Goal: Information Seeking & Learning: Find specific fact

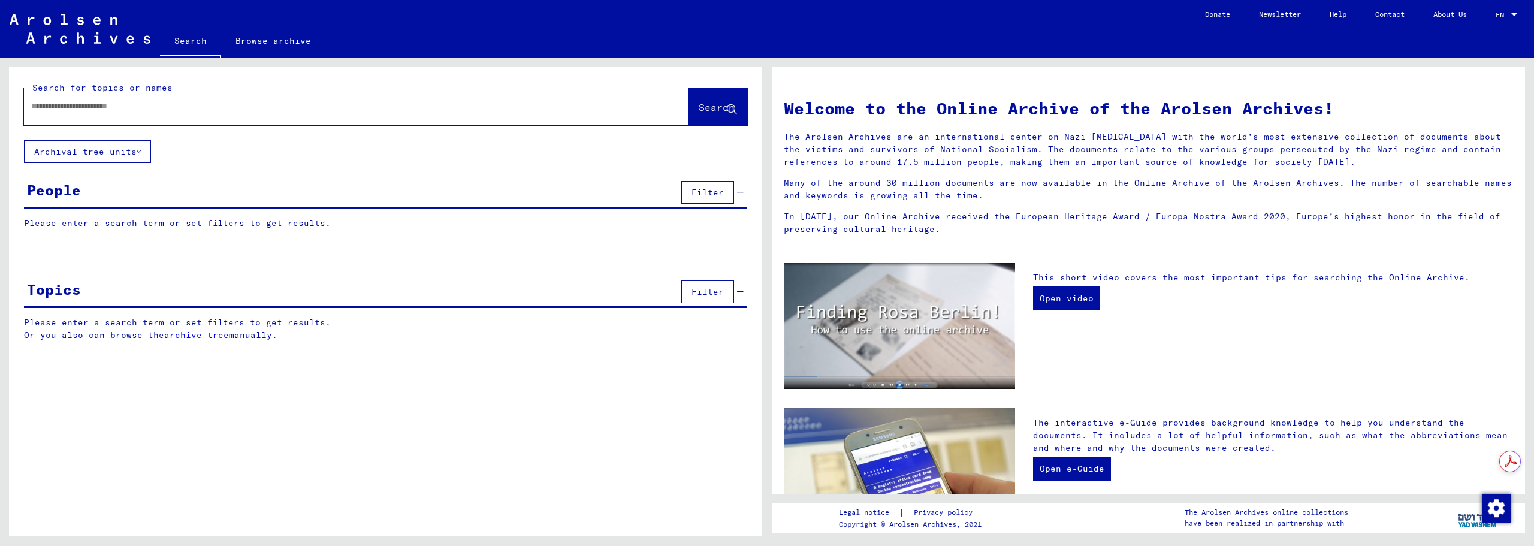
click at [221, 108] on input "text" at bounding box center [341, 106] width 621 height 13
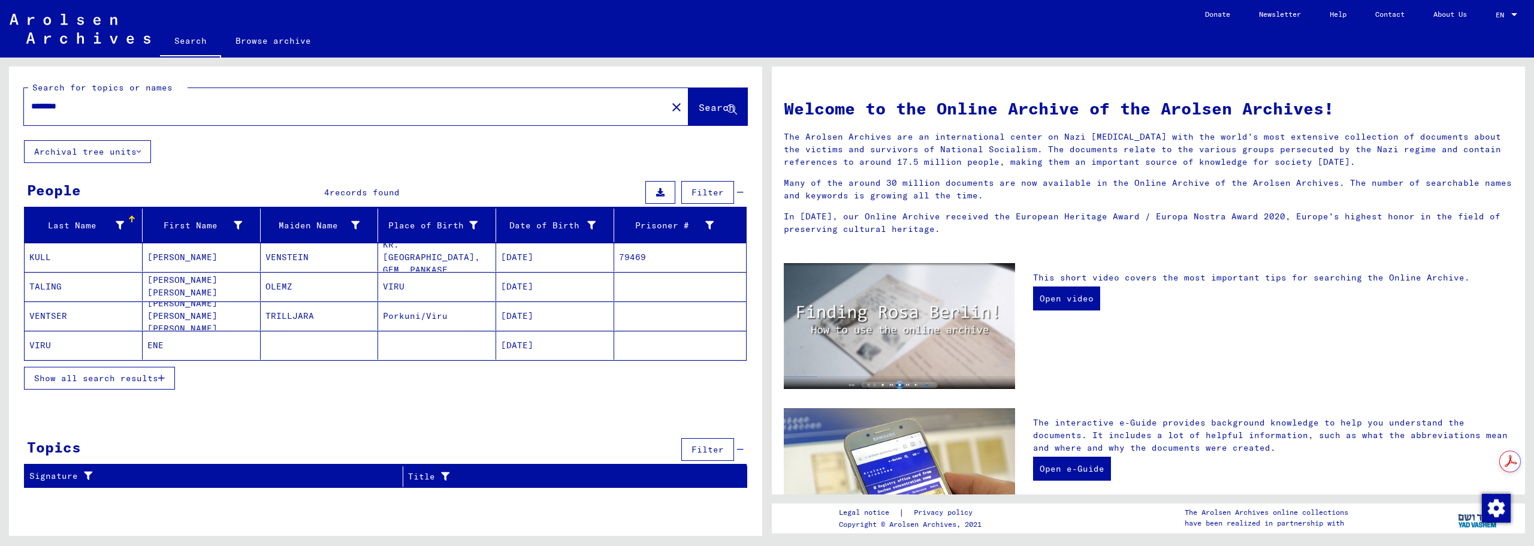
click at [161, 346] on mat-cell "ENE" at bounding box center [202, 345] width 118 height 29
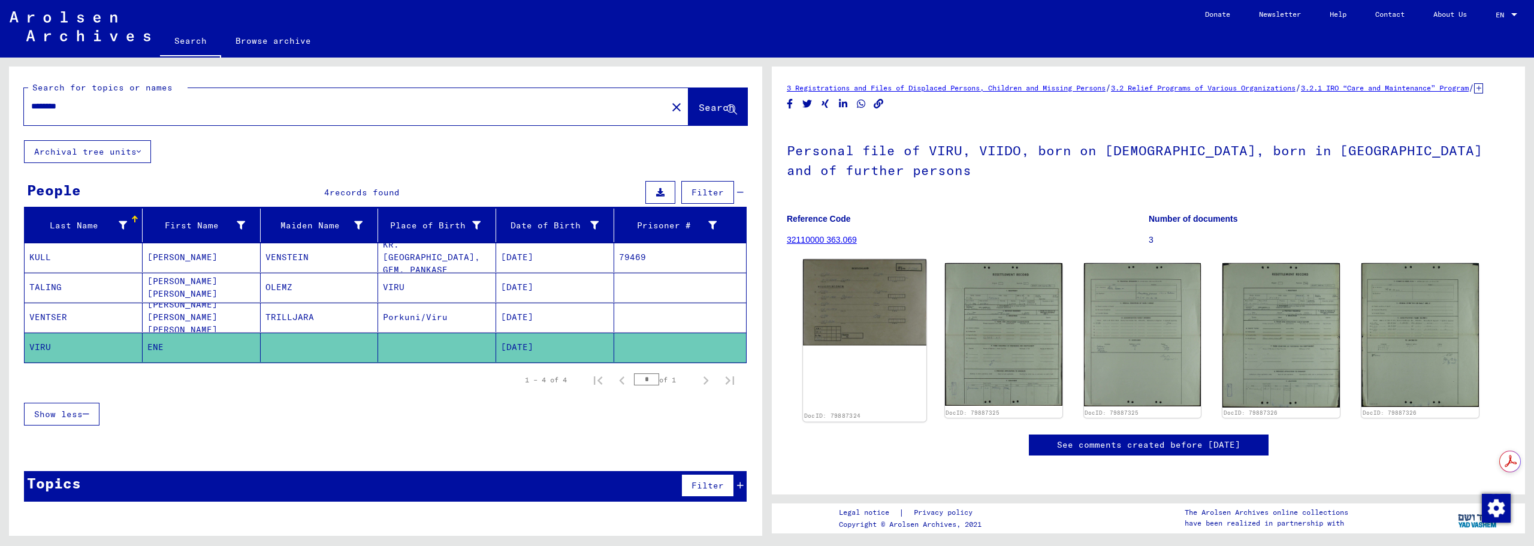
click at [855, 312] on img at bounding box center [864, 302] width 123 height 86
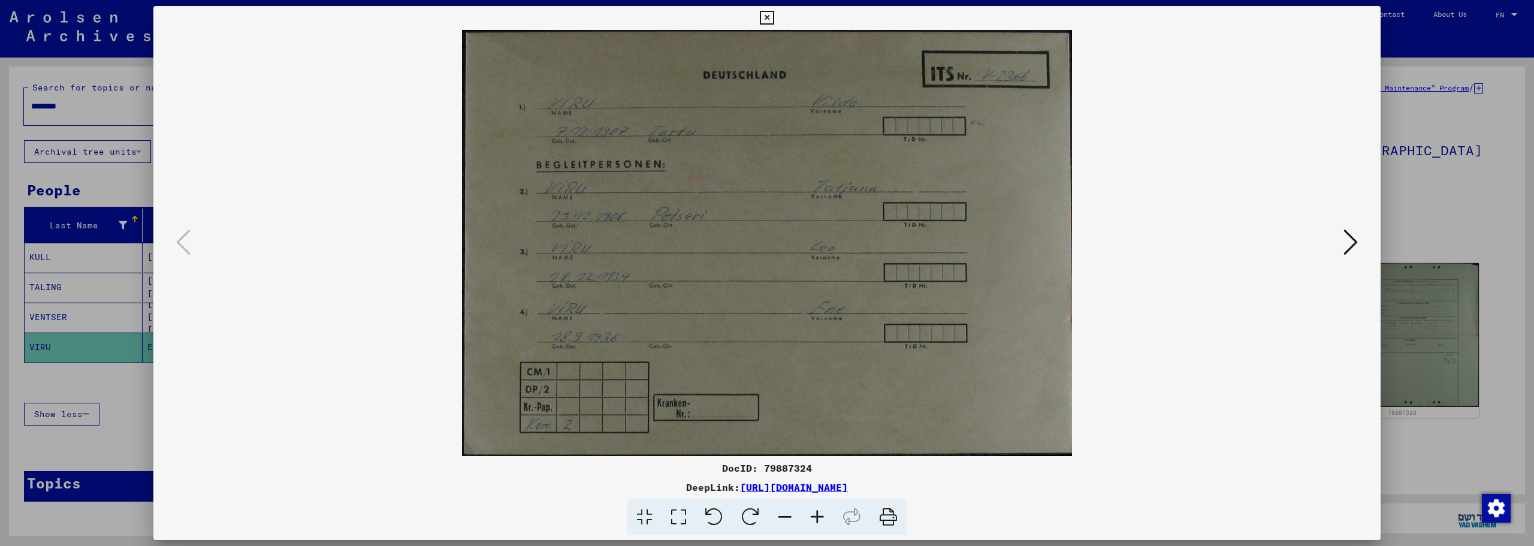
click at [1321, 250] on img at bounding box center [767, 243] width 1146 height 426
click at [1349, 246] on icon at bounding box center [1351, 242] width 14 height 29
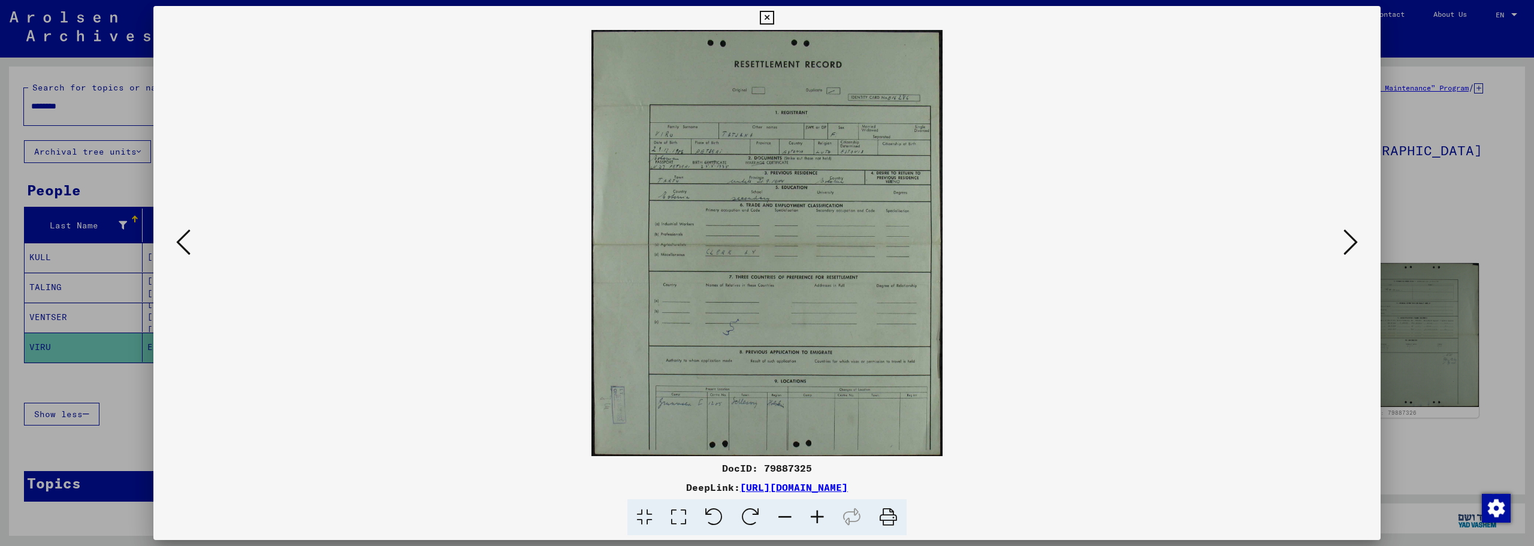
click at [1349, 246] on icon at bounding box center [1351, 242] width 14 height 29
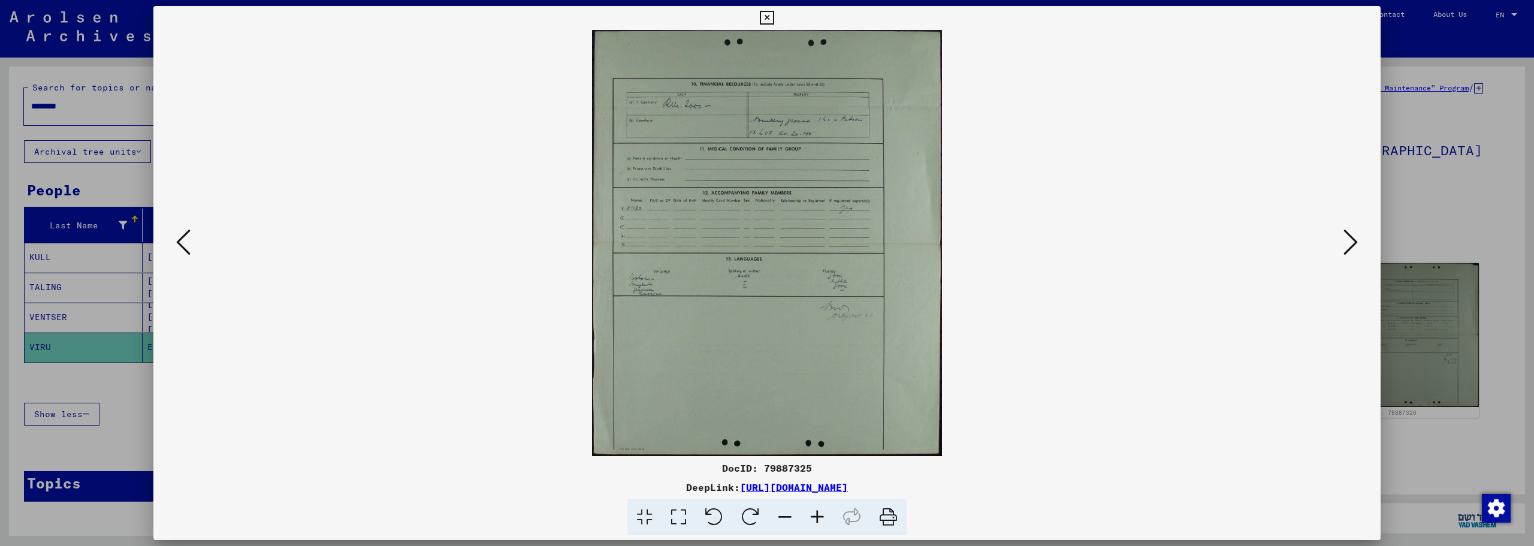
click at [1349, 246] on icon at bounding box center [1351, 242] width 14 height 29
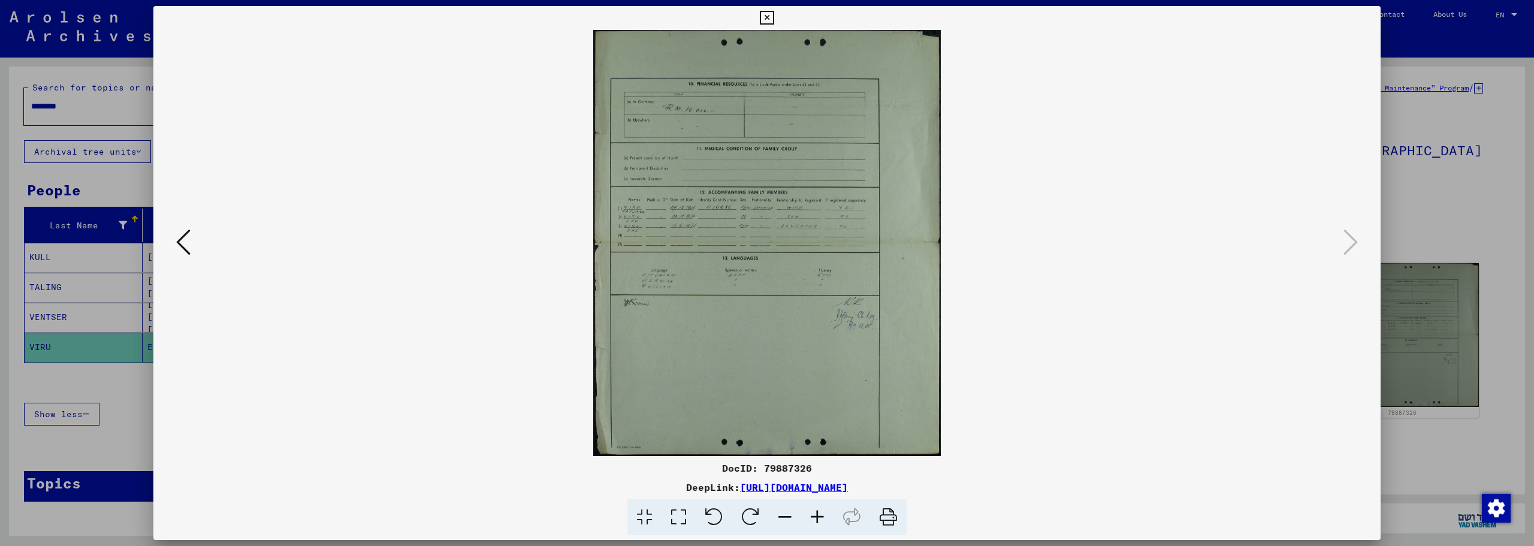
click at [718, 210] on img at bounding box center [767, 243] width 1146 height 426
click at [820, 523] on icon at bounding box center [817, 517] width 32 height 37
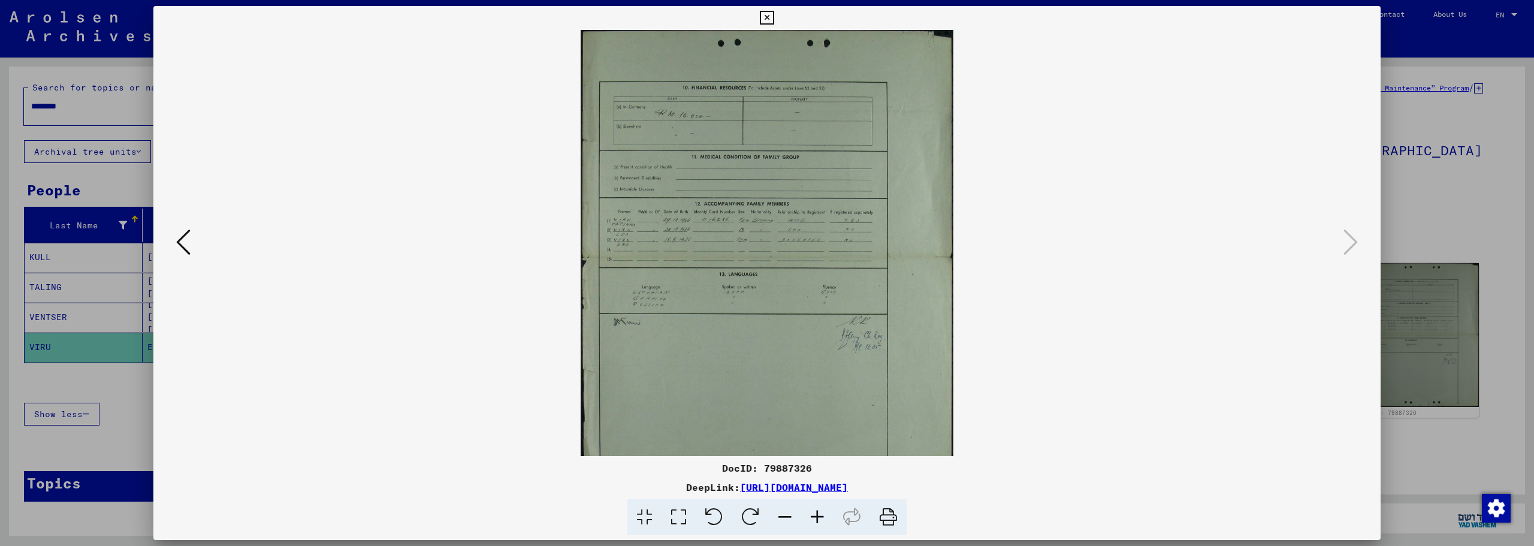
click at [820, 523] on icon at bounding box center [817, 517] width 32 height 37
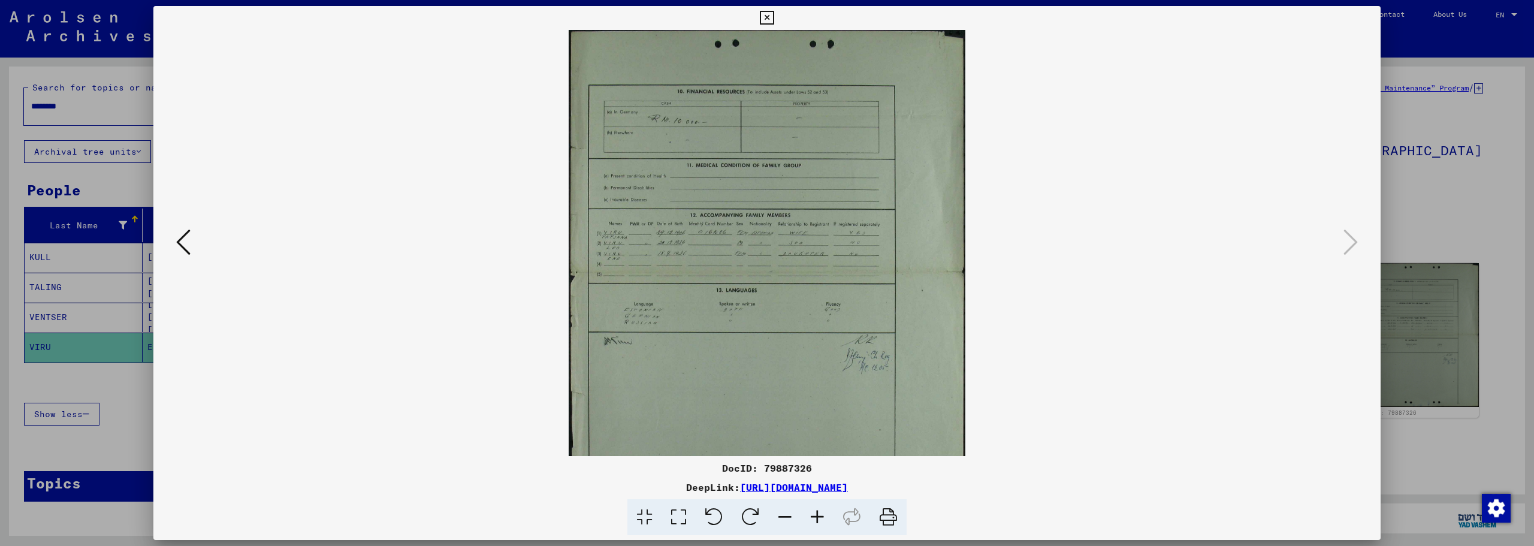
click at [820, 523] on icon at bounding box center [817, 517] width 32 height 37
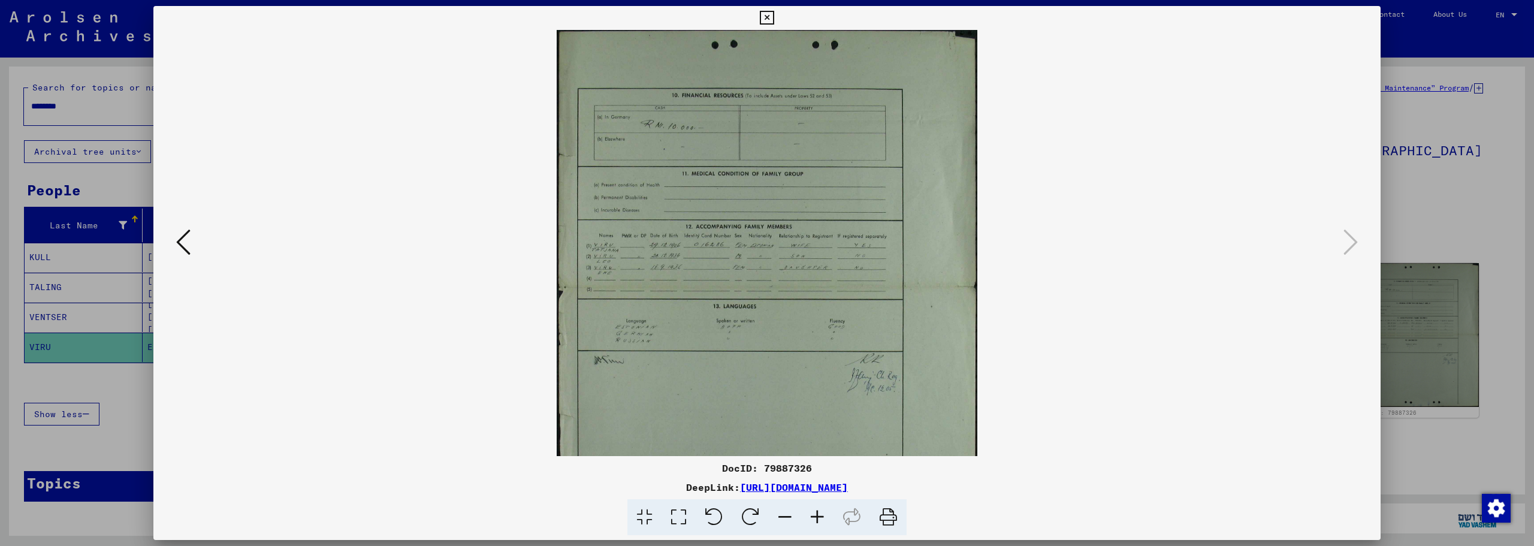
click at [820, 523] on icon at bounding box center [817, 517] width 32 height 37
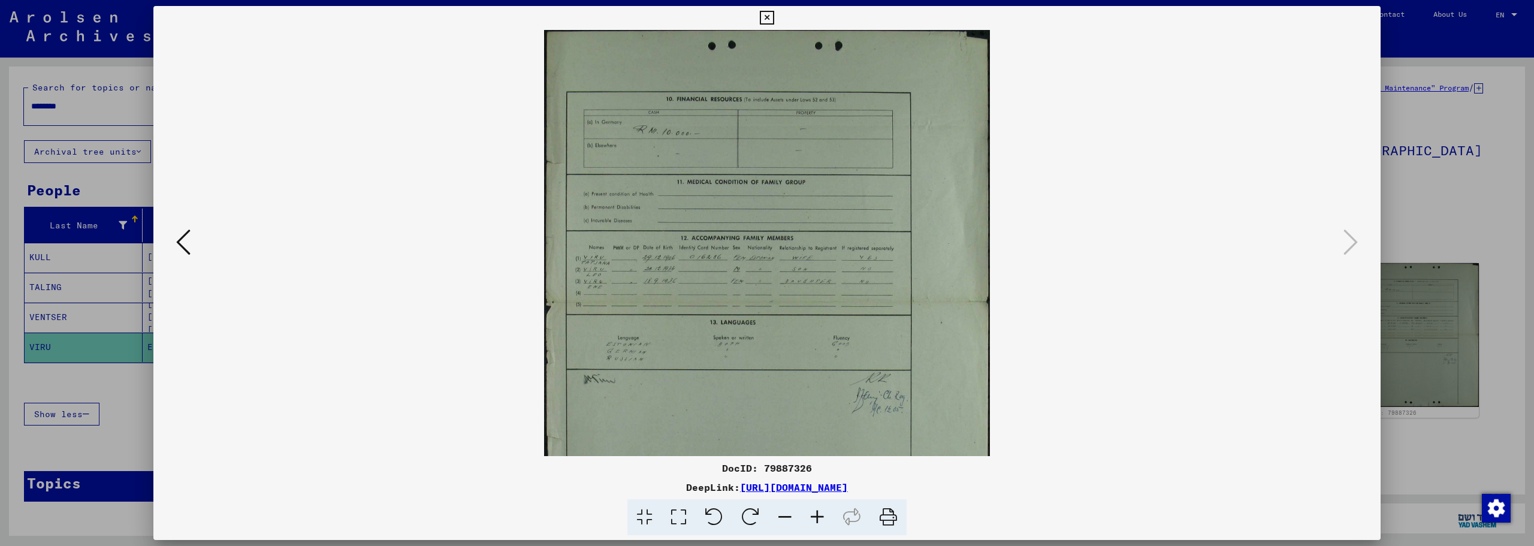
click at [820, 523] on icon at bounding box center [817, 517] width 32 height 37
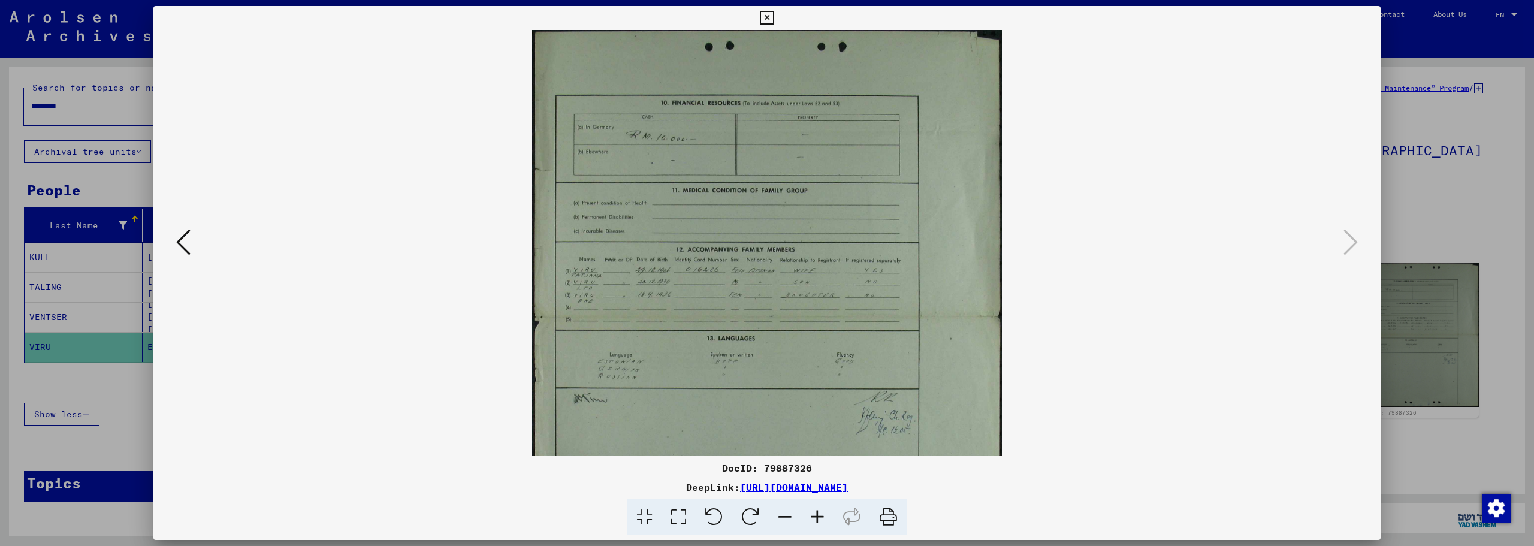
click at [820, 523] on icon at bounding box center [817, 517] width 32 height 37
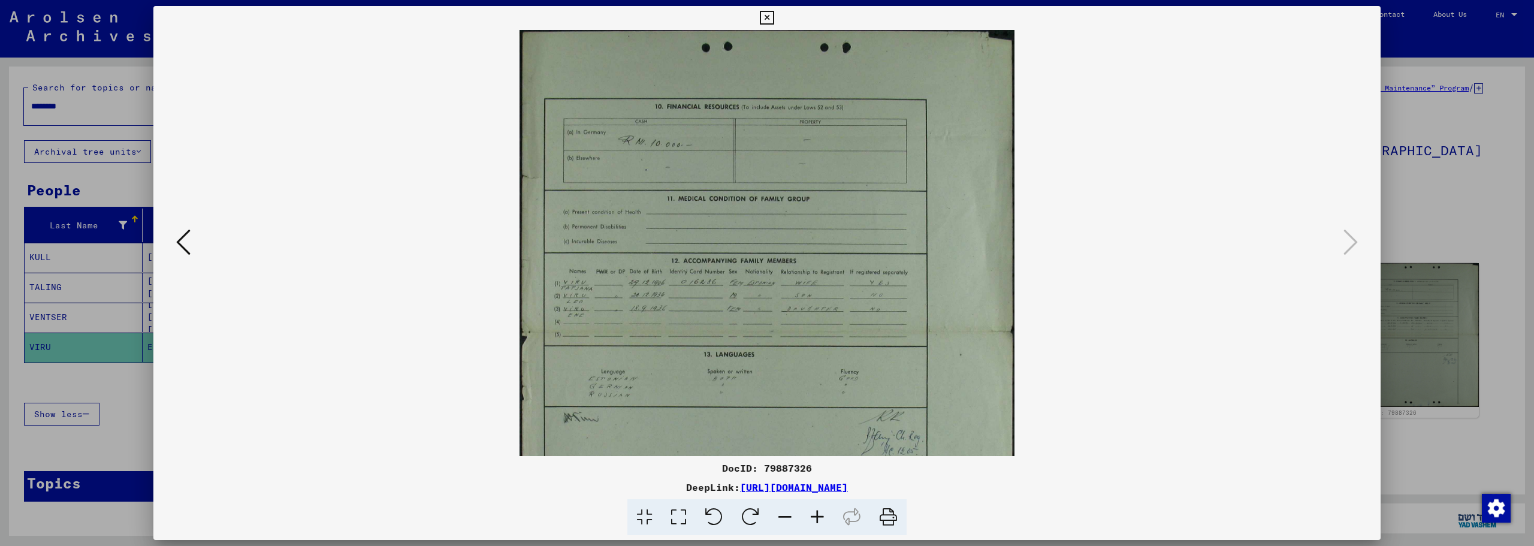
click at [820, 523] on icon at bounding box center [817, 517] width 32 height 37
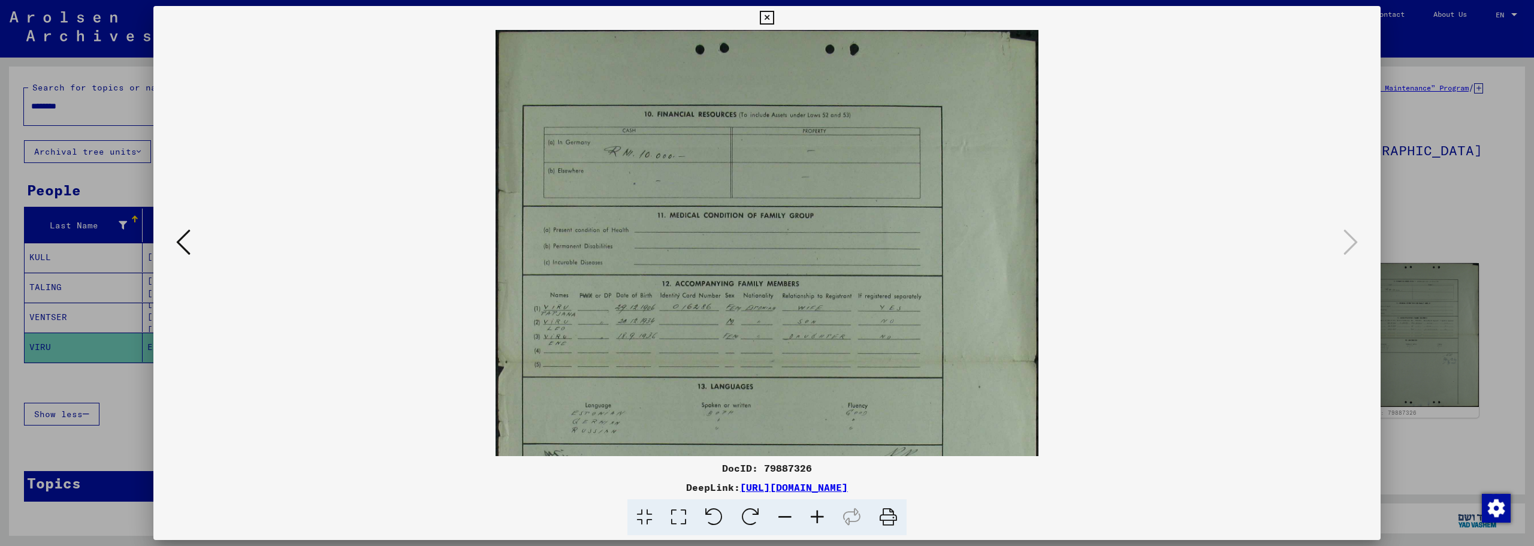
click at [820, 523] on icon at bounding box center [817, 517] width 32 height 37
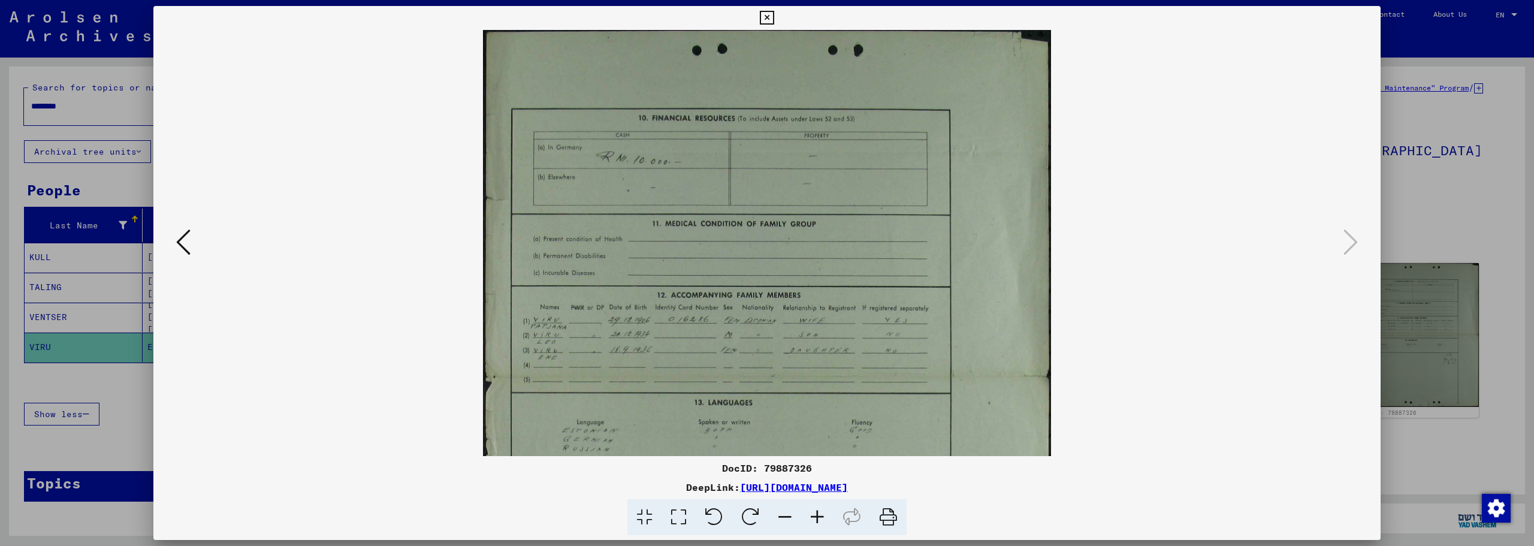
click at [820, 523] on icon at bounding box center [817, 517] width 32 height 37
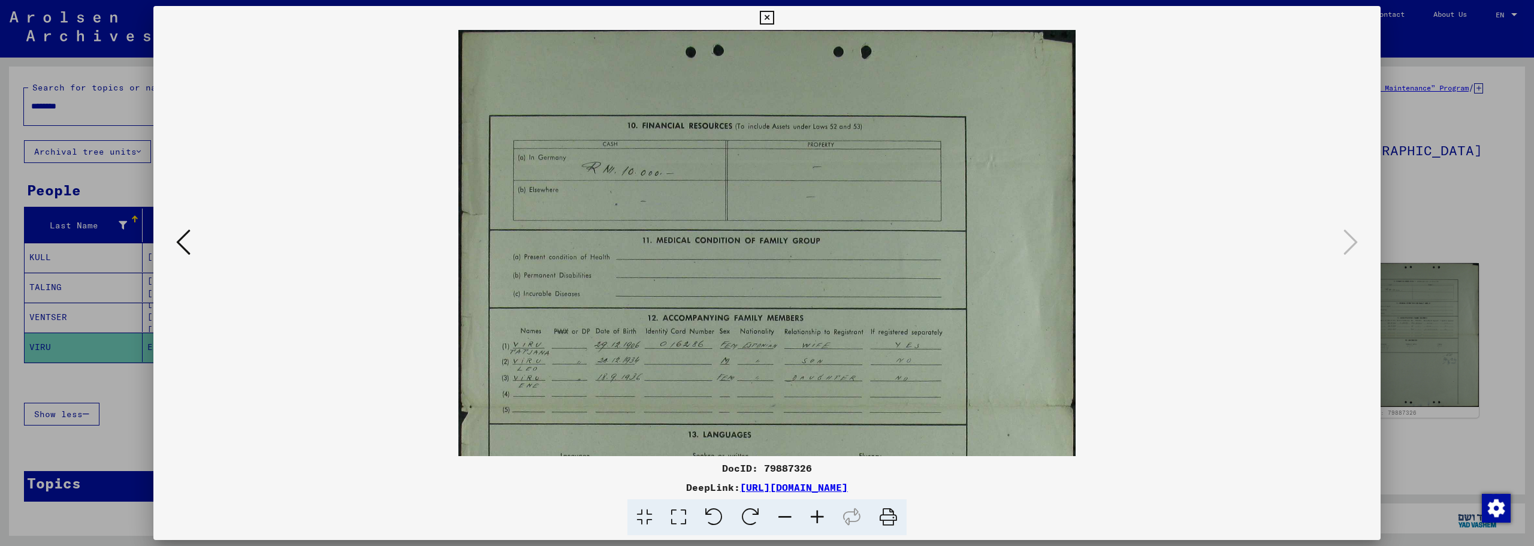
click at [820, 523] on icon at bounding box center [817, 517] width 32 height 37
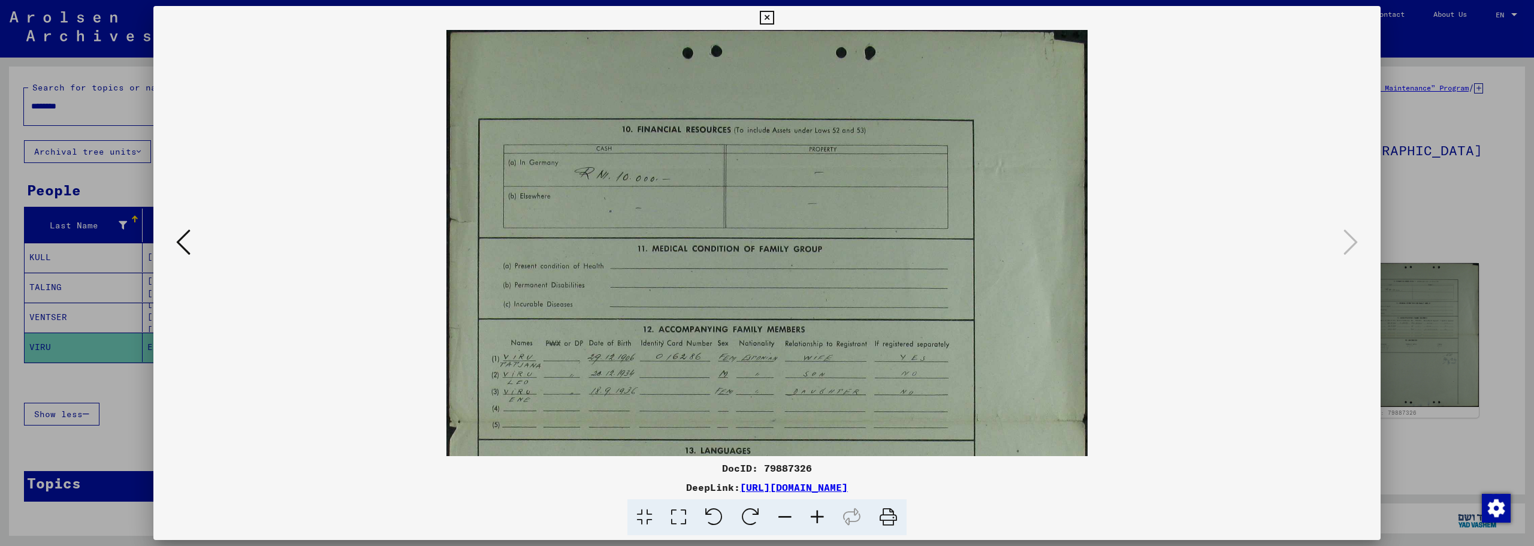
click at [820, 523] on icon at bounding box center [817, 517] width 32 height 37
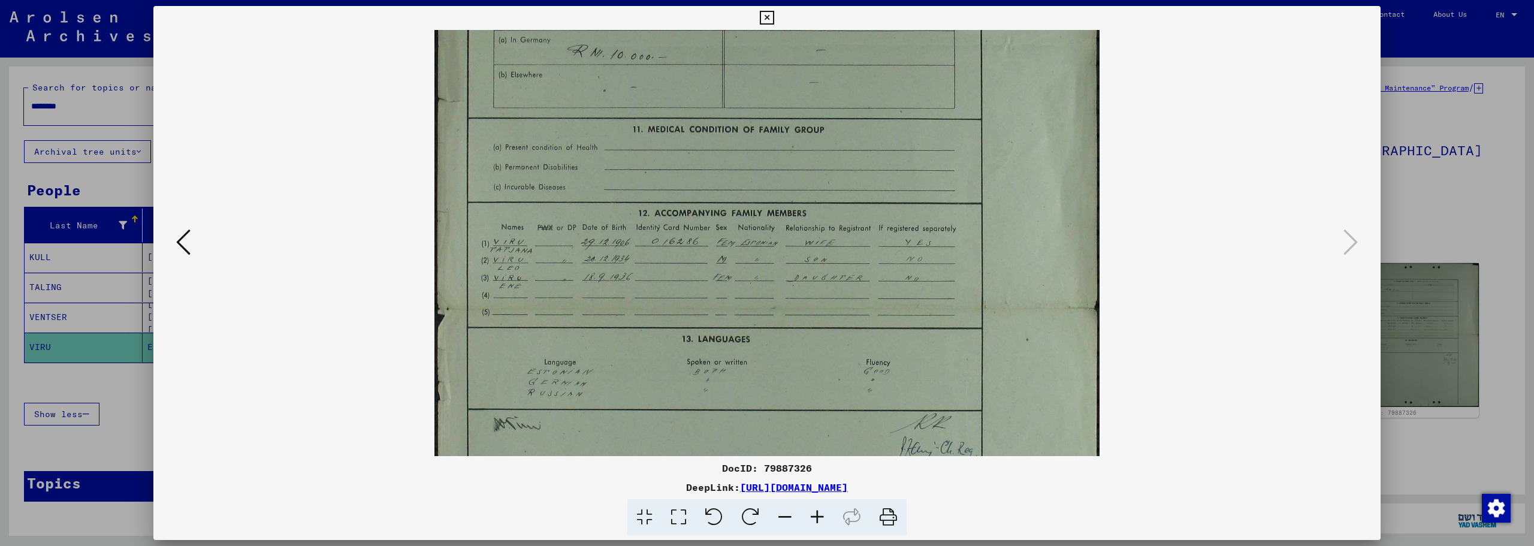
scroll to position [128, 0]
drag, startPoint x: 808, startPoint y: 416, endPoint x: 822, endPoint y: 294, distance: 123.0
click at [822, 294] on img at bounding box center [767, 310] width 666 height 816
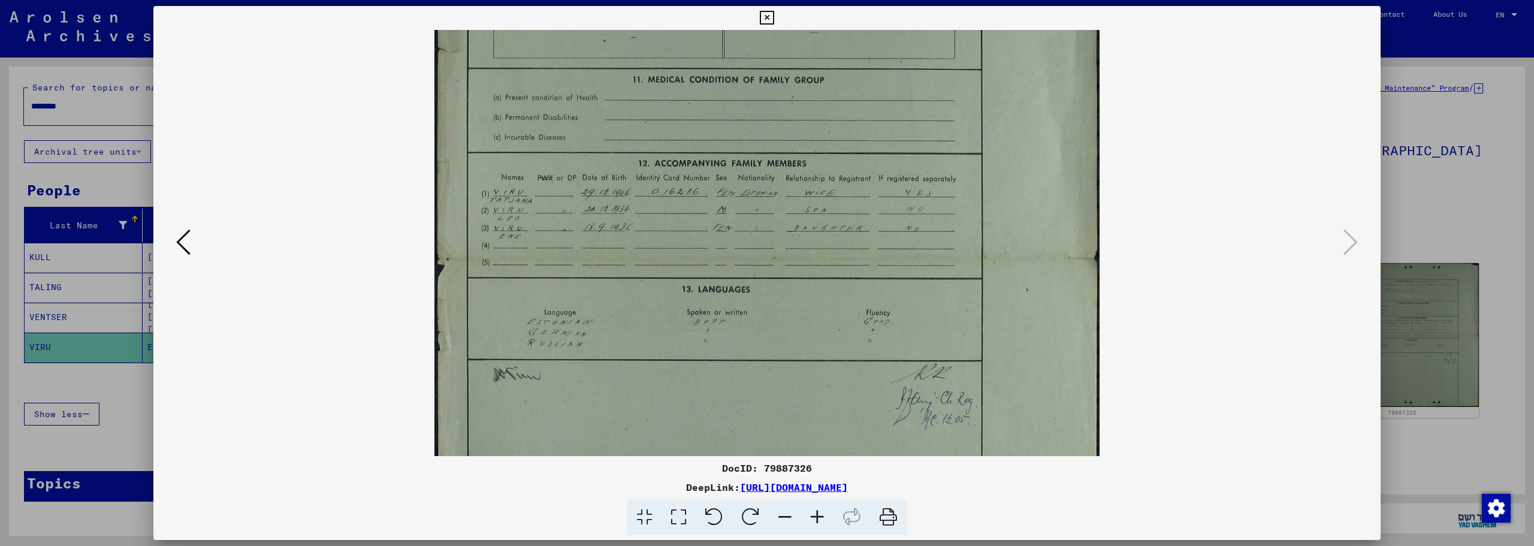
scroll to position [180, 0]
drag, startPoint x: 808, startPoint y: 301, endPoint x: 808, endPoint y: 249, distance: 52.1
click at [808, 249] on img at bounding box center [767, 258] width 666 height 816
click at [769, 13] on icon at bounding box center [767, 18] width 14 height 14
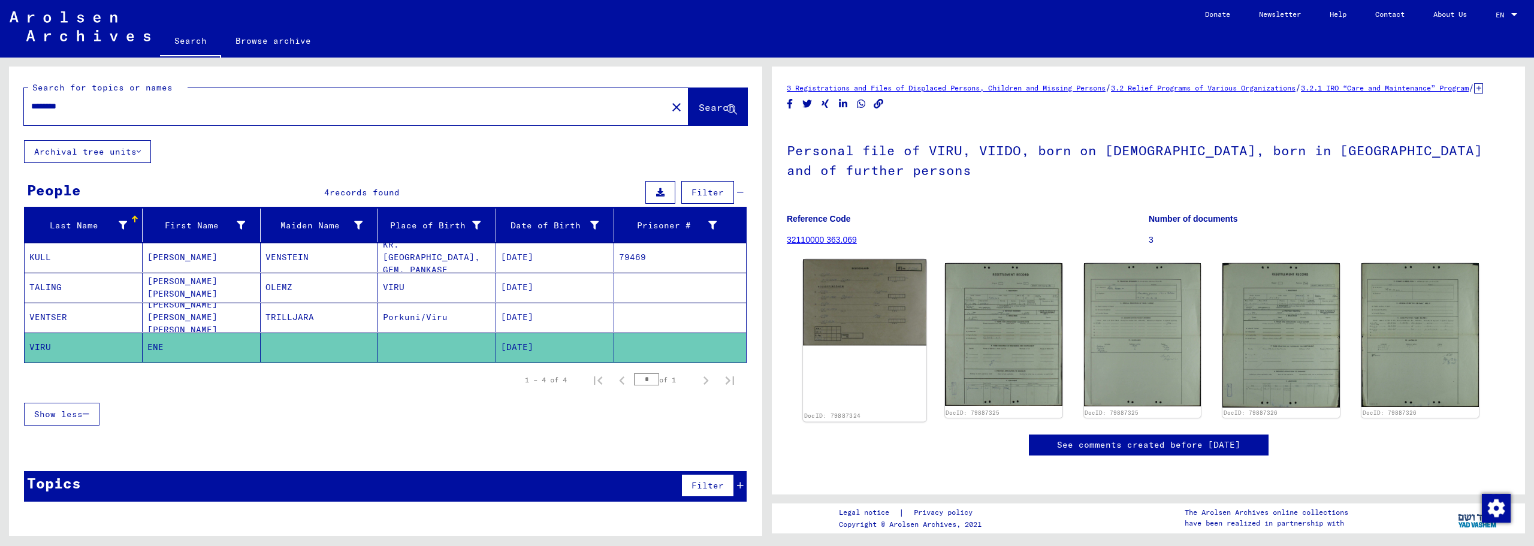
click at [870, 301] on img at bounding box center [864, 302] width 123 height 86
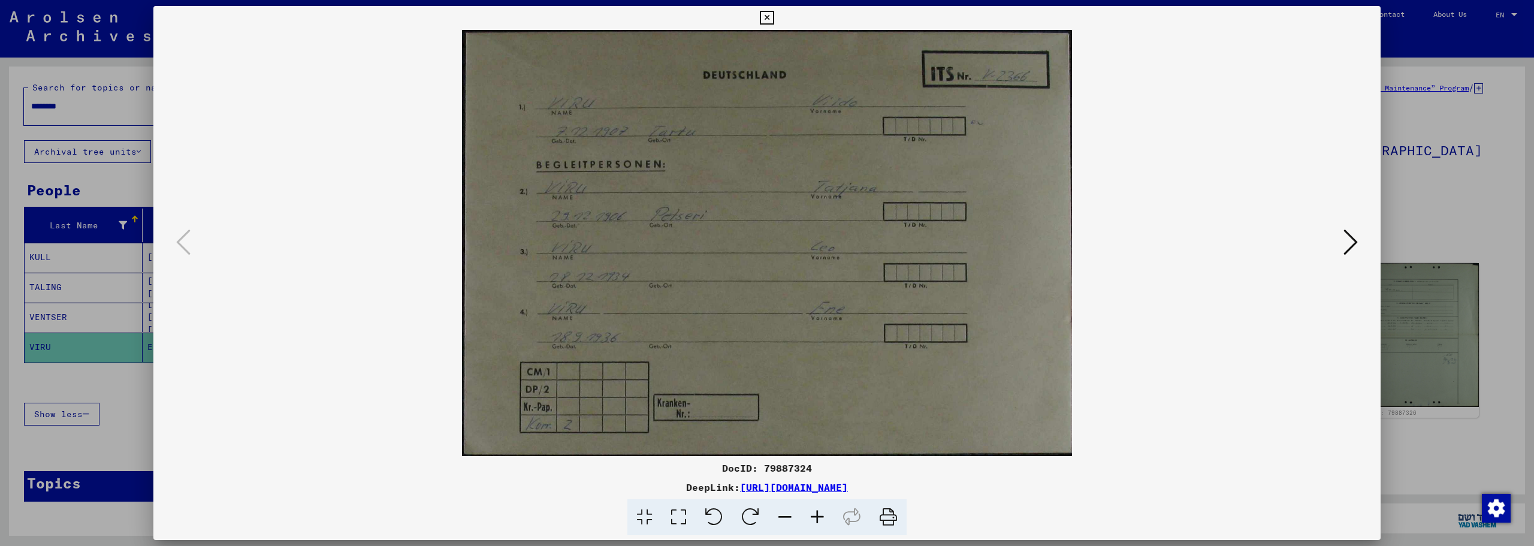
click at [765, 13] on icon at bounding box center [767, 18] width 14 height 14
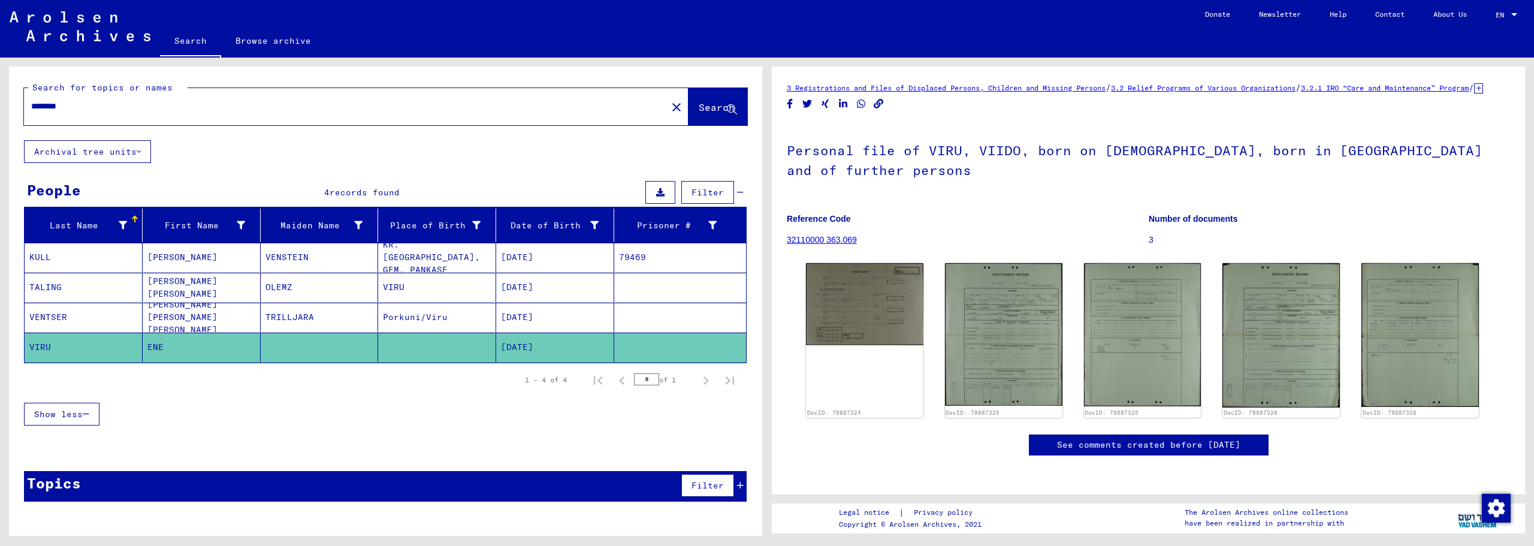
drag, startPoint x: 47, startPoint y: 104, endPoint x: 12, endPoint y: 97, distance: 36.0
click at [12, 97] on div "Search for topics or names ******** close Search" at bounding box center [385, 104] width 753 height 74
type input "**********"
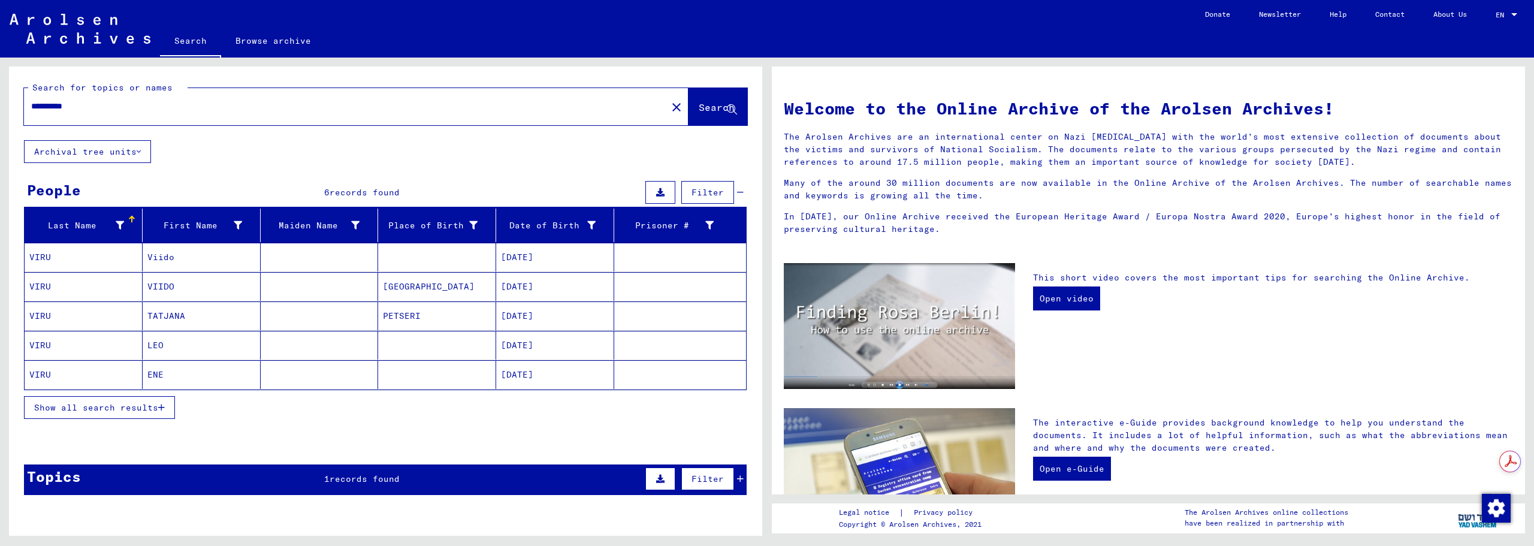
click at [159, 260] on mat-cell "Viido" at bounding box center [202, 257] width 118 height 29
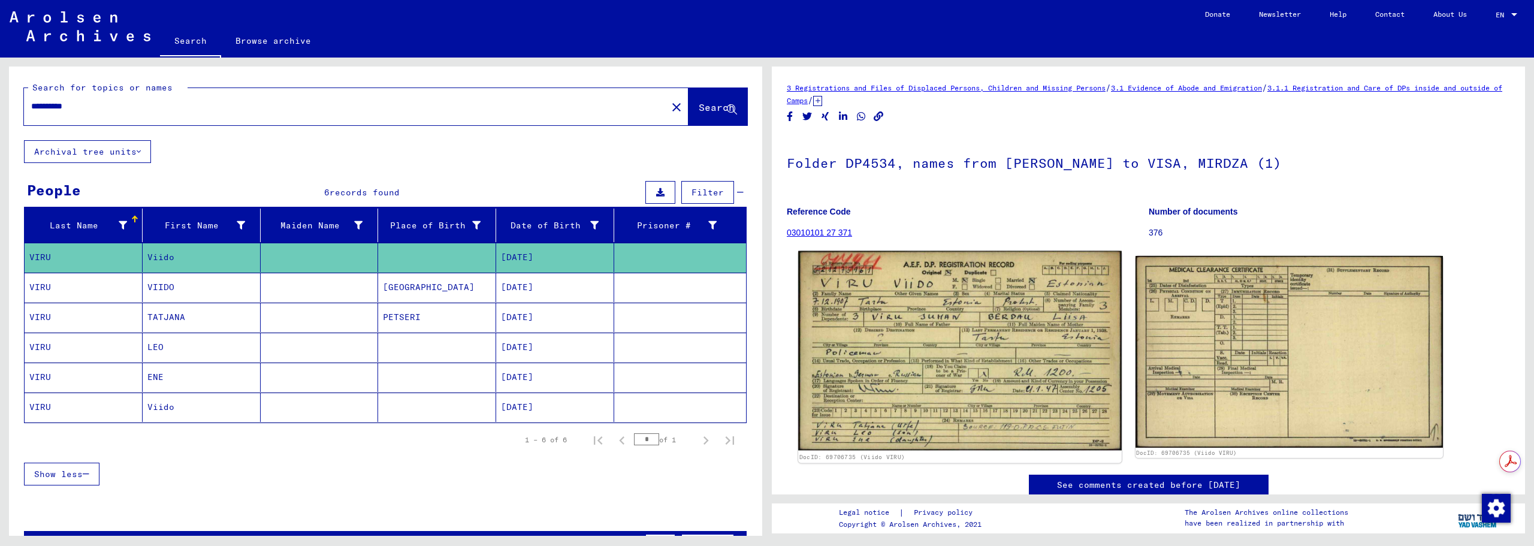
click at [894, 295] on img at bounding box center [959, 350] width 323 height 199
